Goal: Navigation & Orientation: Find specific page/section

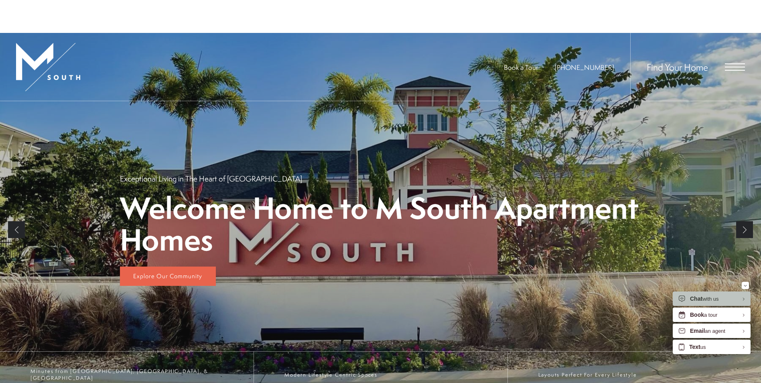
click at [733, 101] on div "Find Your Home" at bounding box center [687, 67] width 115 height 68
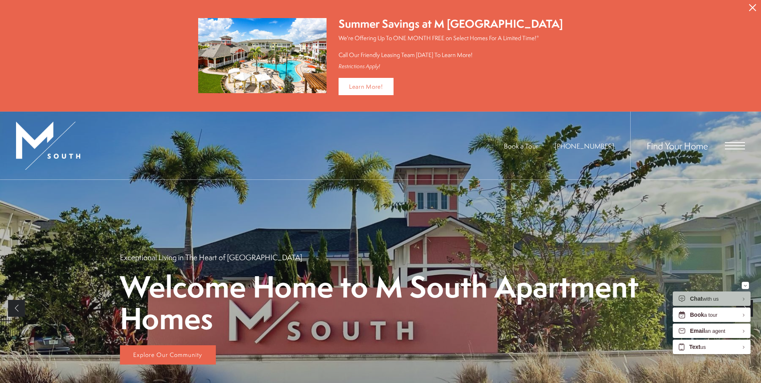
click at [725, 148] on span "Open Menu" at bounding box center [735, 148] width 20 height 1
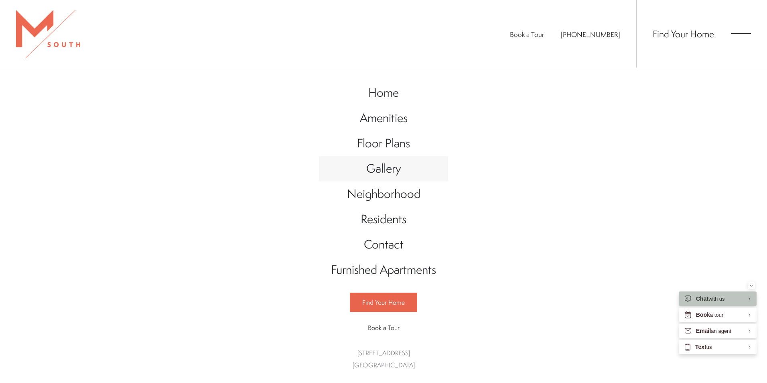
click at [385, 173] on span "Gallery" at bounding box center [383, 168] width 35 height 16
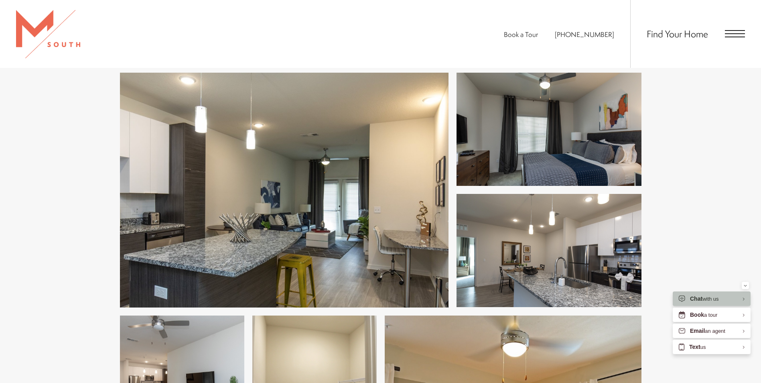
scroll to position [321, 0]
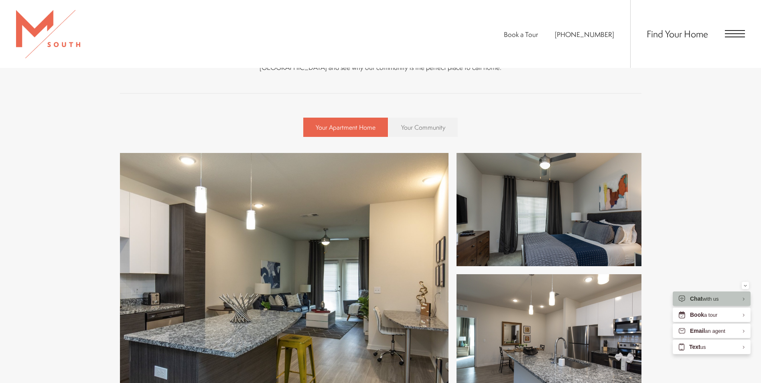
click at [424, 129] on span "Your Community" at bounding box center [423, 127] width 44 height 9
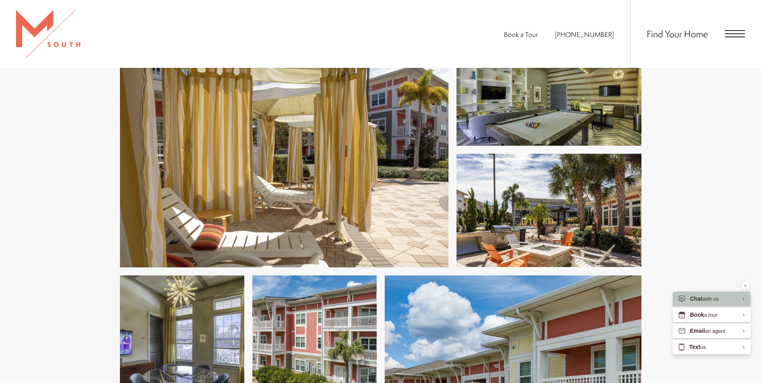
scroll to position [201, 0]
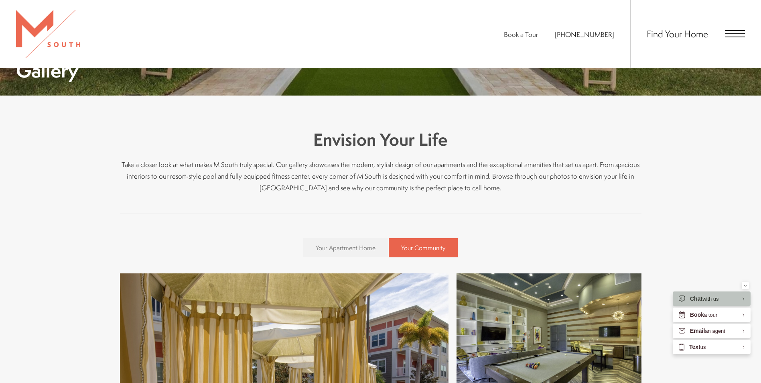
click at [339, 255] on link "Your Apartment Home" at bounding box center [345, 247] width 85 height 19
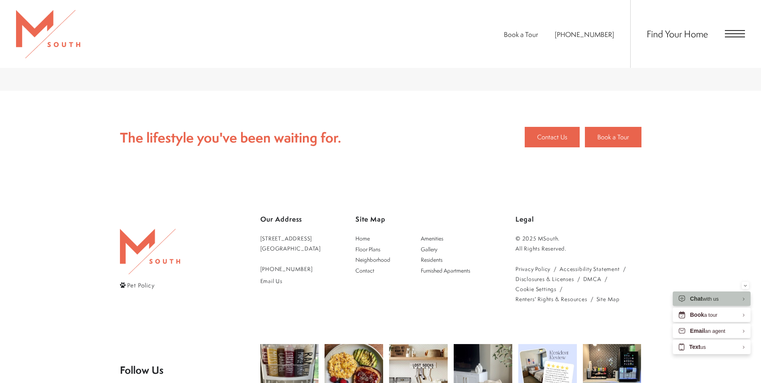
scroll to position [1966, 0]
